Goal: Task Accomplishment & Management: Complete application form

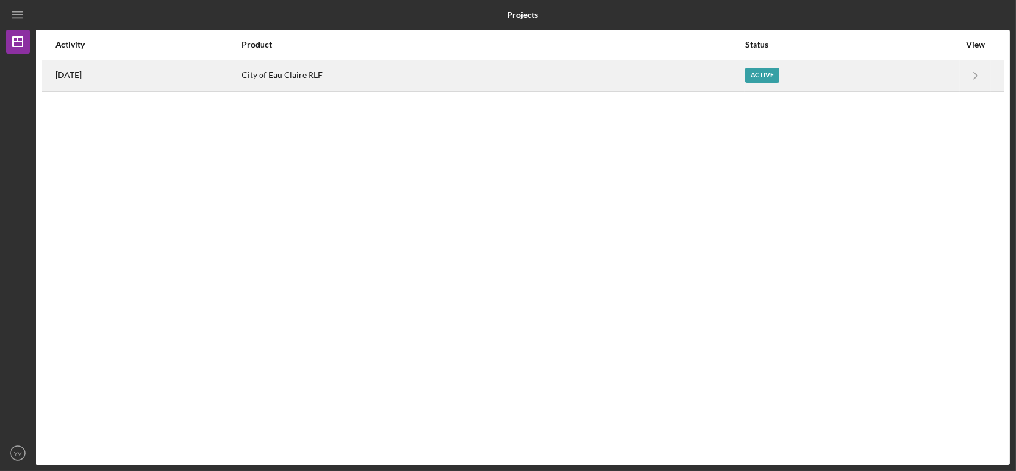
click at [630, 75] on div "City of Eau Claire RLF" at bounding box center [493, 76] width 502 height 30
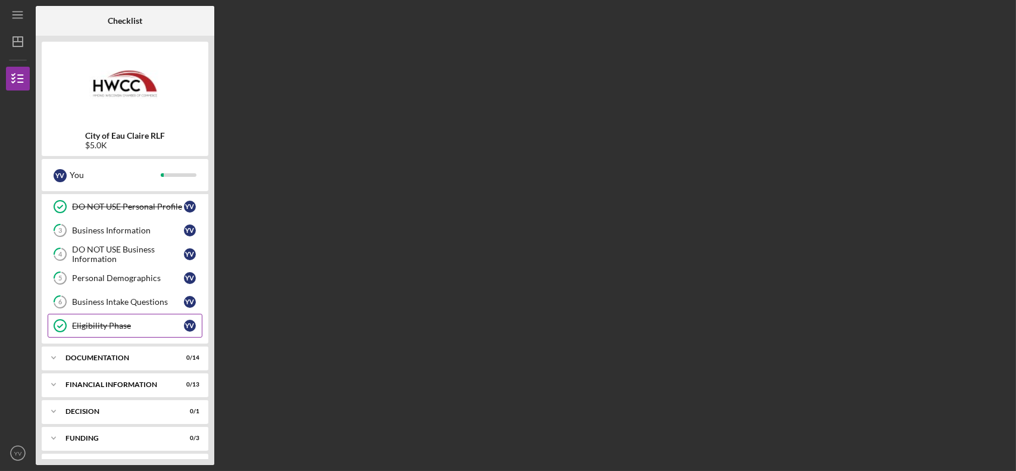
scroll to position [60, 0]
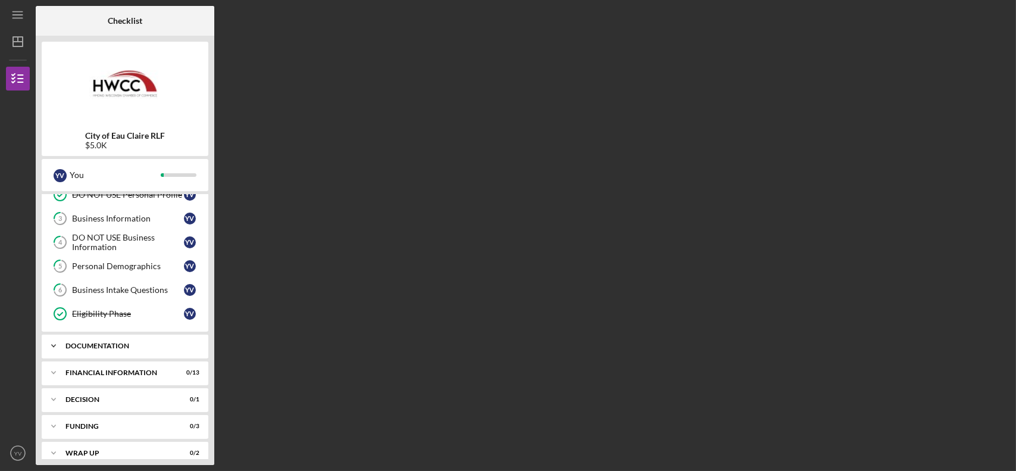
click at [99, 340] on div "Icon/Expander Documentation 0 / 14" at bounding box center [125, 346] width 167 height 24
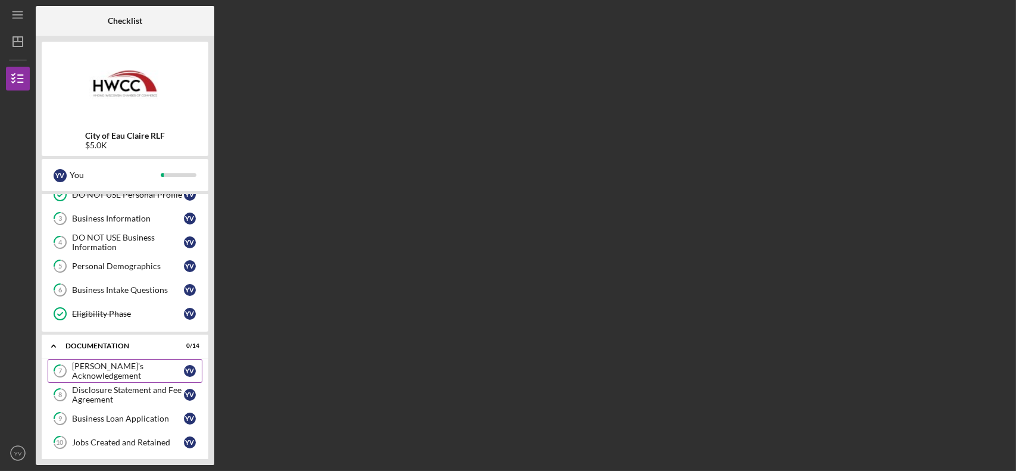
scroll to position [0, 0]
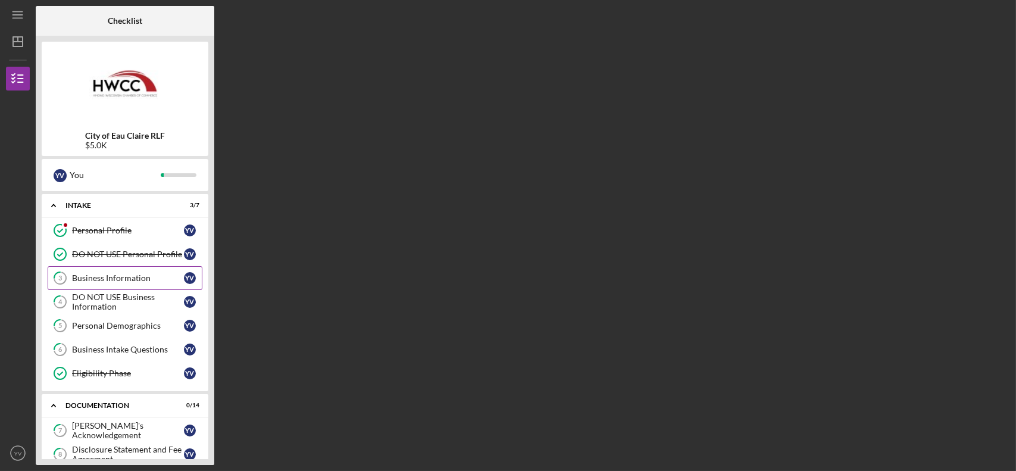
click at [136, 281] on div "Business Information" at bounding box center [128, 278] width 112 height 10
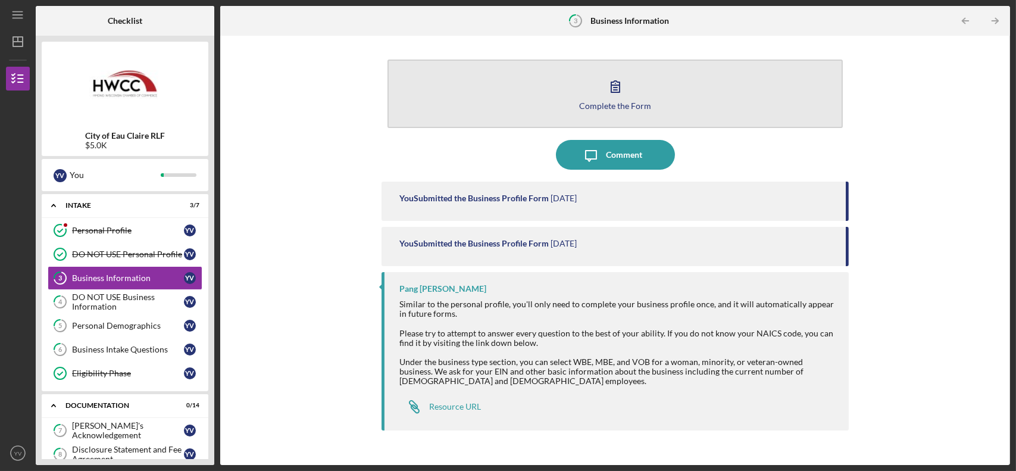
click at [539, 87] on button "Complete the Form Form" at bounding box center [614, 94] width 455 height 68
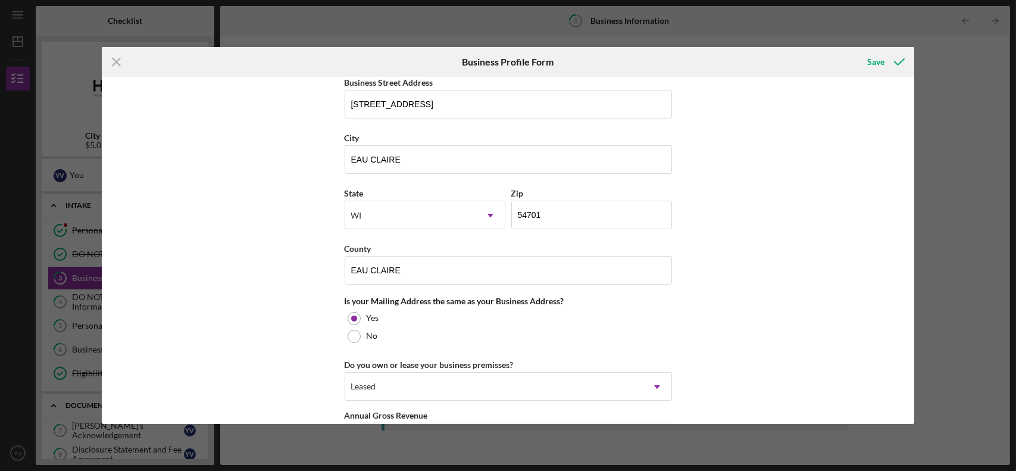
scroll to position [868, 0]
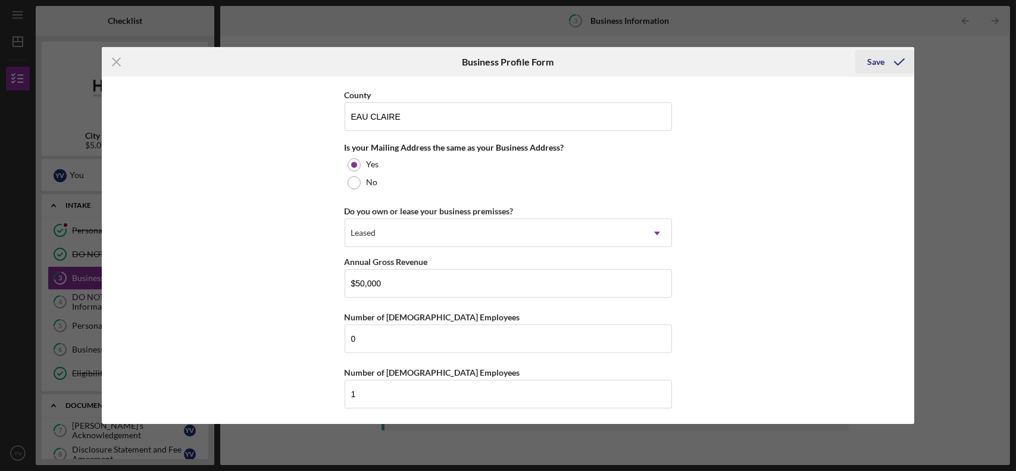
click at [881, 57] on div "Save" at bounding box center [875, 62] width 17 height 24
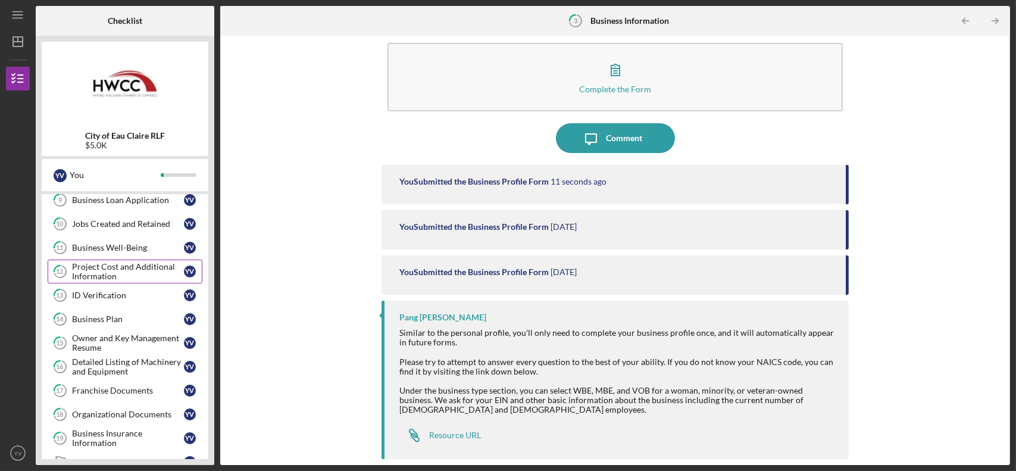
scroll to position [357, 0]
